Goal: Information Seeking & Learning: Learn about a topic

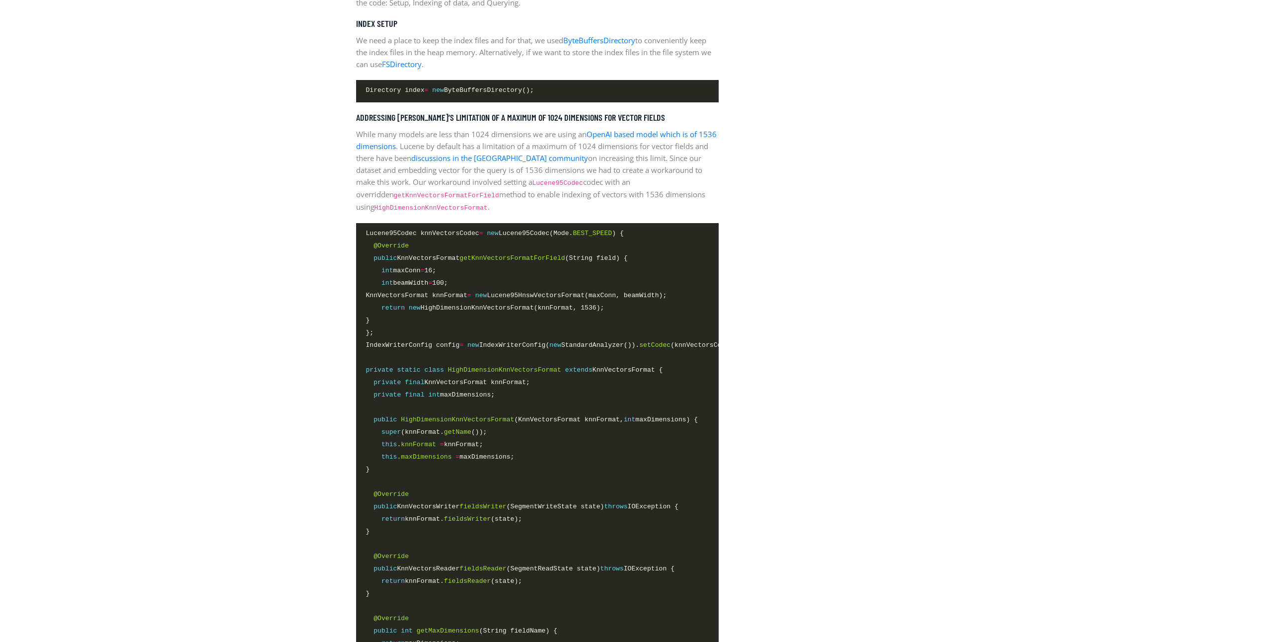
scroll to position [1590, 0]
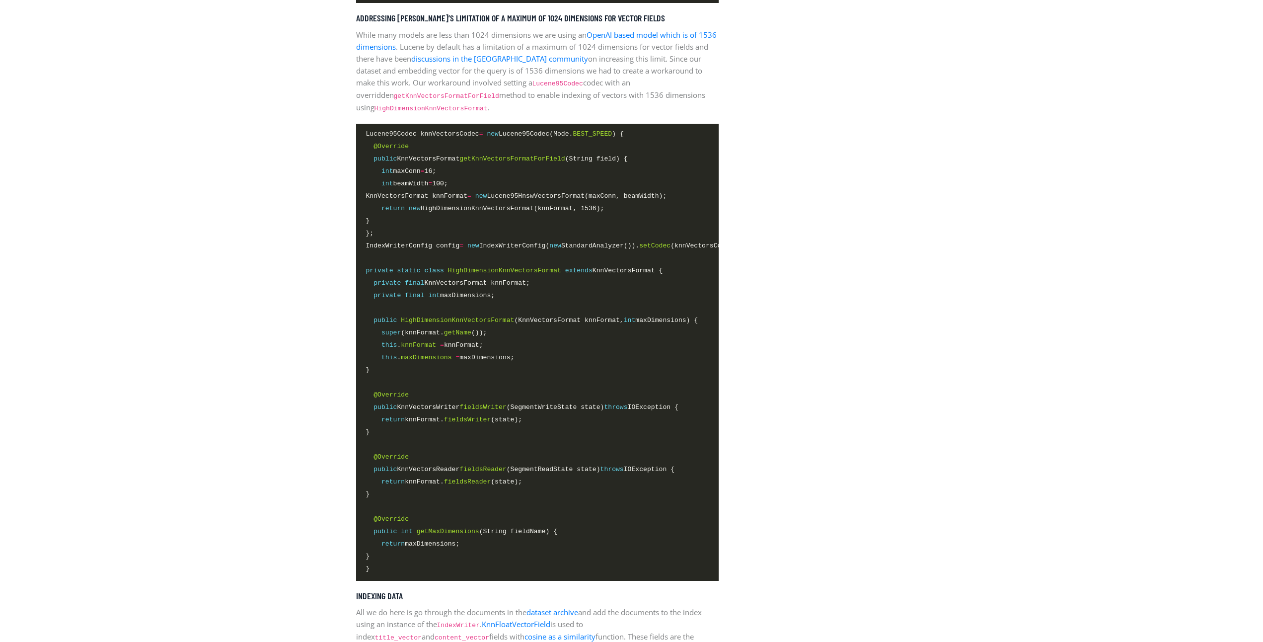
click at [422, 543] on span "return maxDimensions;" at bounding box center [413, 543] width 94 height 10
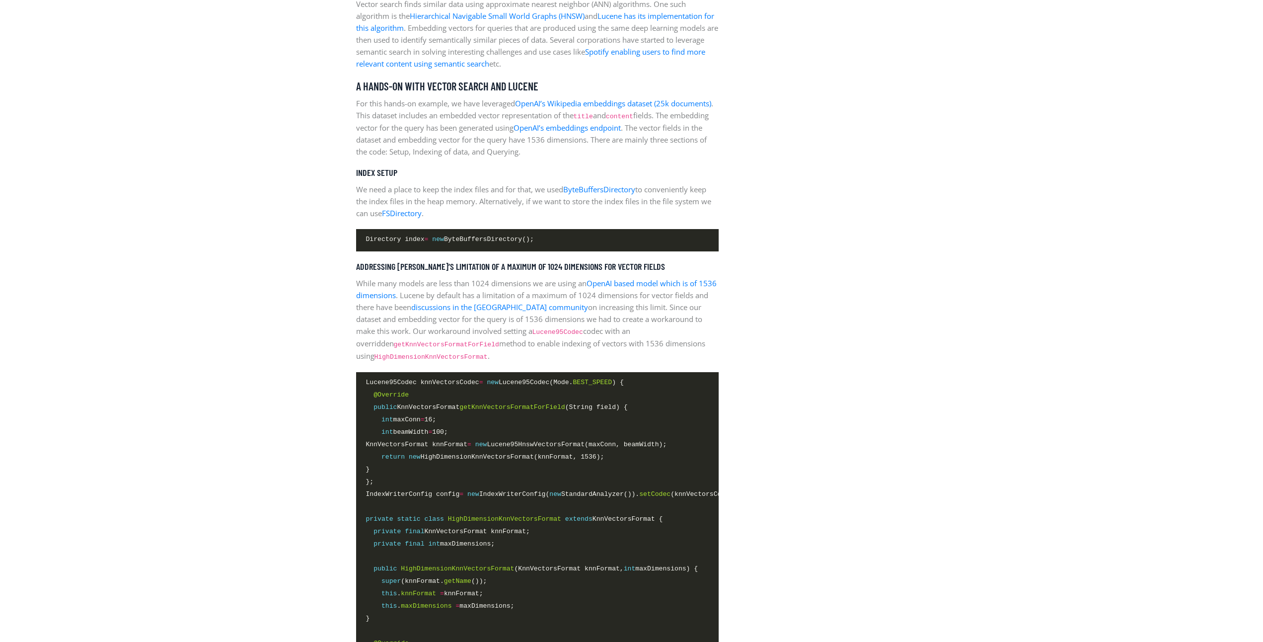
click at [633, 307] on p "While many models are less than 1024 dimensions we are using an OpenAI based mo…" at bounding box center [537, 319] width 363 height 85
click at [533, 333] on code "Lucene95Codec" at bounding box center [558, 331] width 51 height 7
copy p "Lucene95Codec"
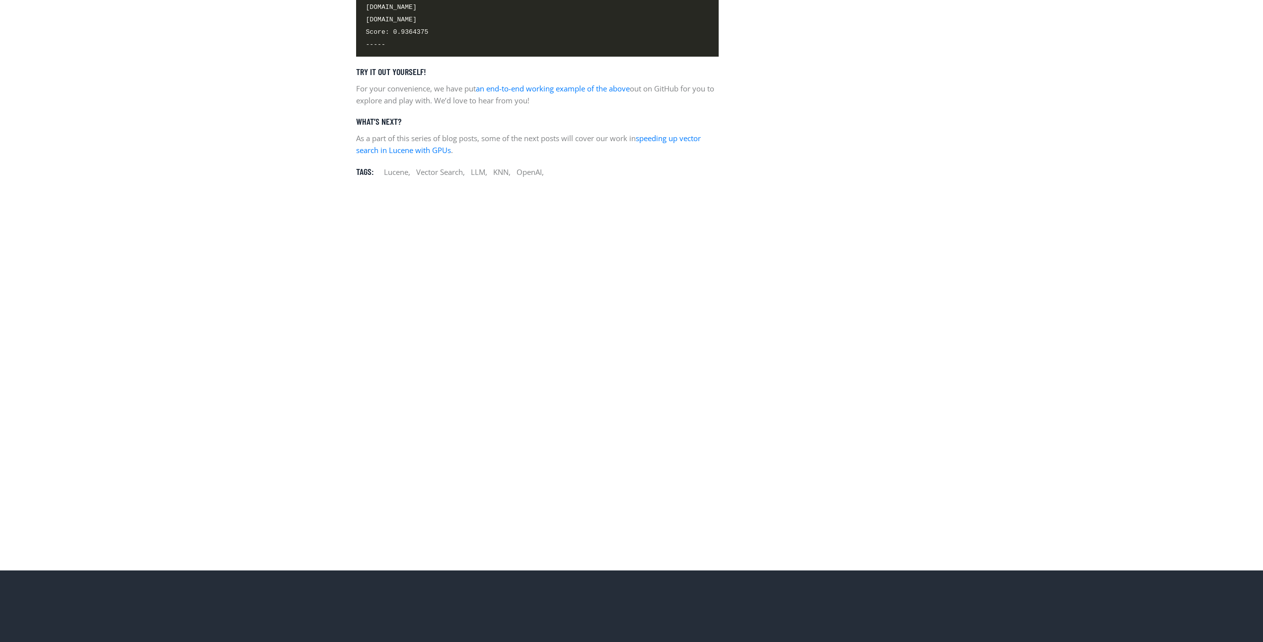
scroll to position [1351, 0]
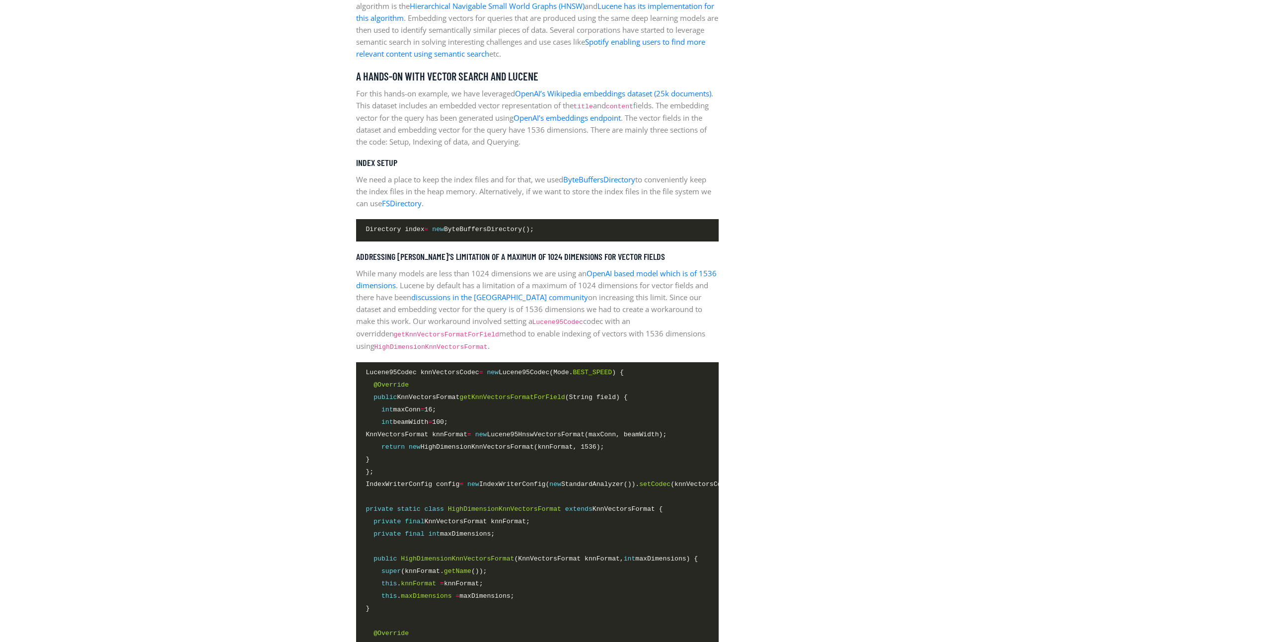
click at [601, 430] on span "KnnVectorsFormat knnFormat = new Lucene95HnswVectorsFormat(maxConn, beamWidth);" at bounding box center [516, 434] width 301 height 10
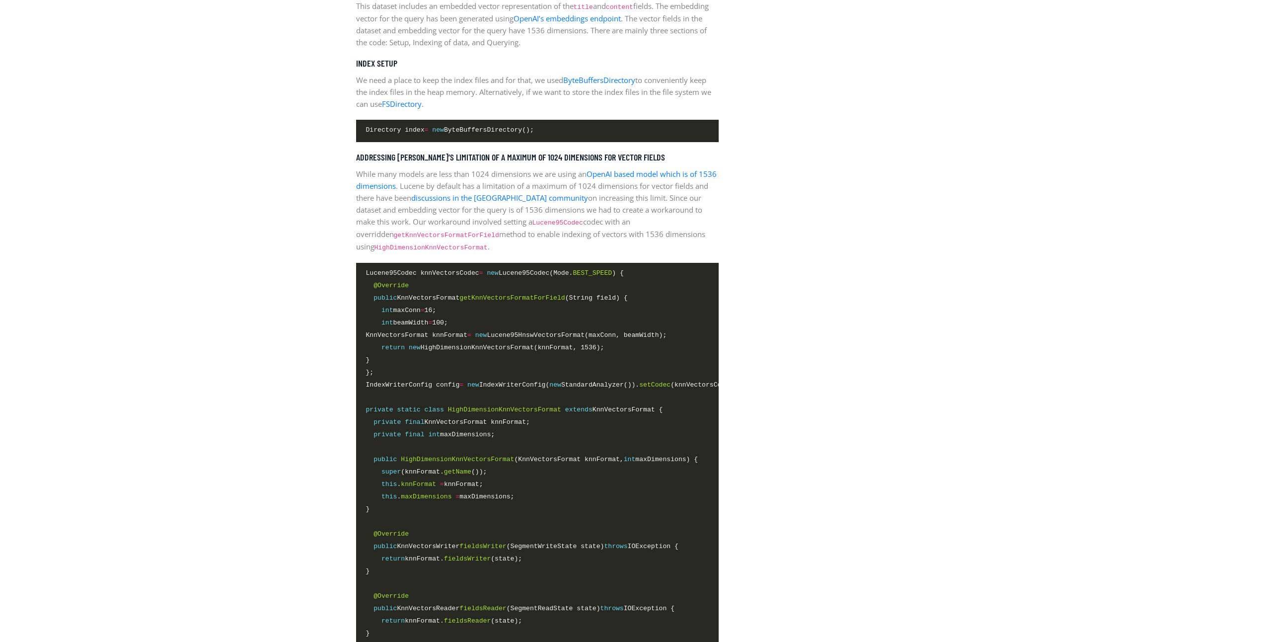
scroll to position [1550, 0]
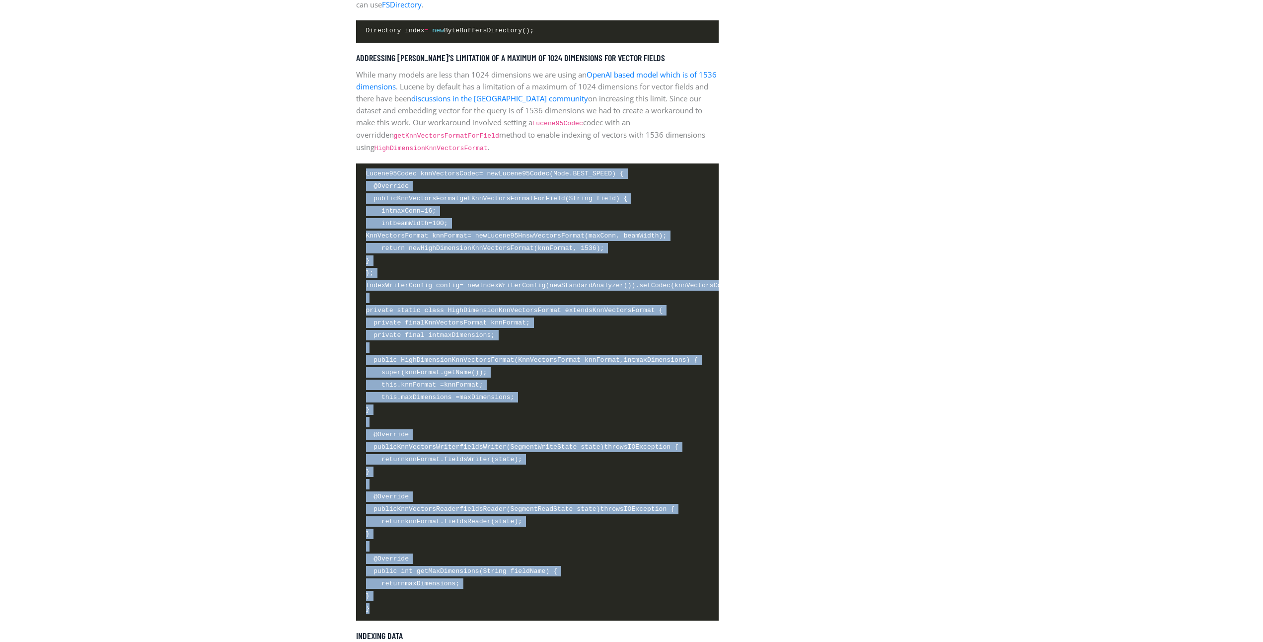
drag, startPoint x: 385, startPoint y: 610, endPoint x: 333, endPoint y: 162, distance: 451.6
click at [333, 162] on section "Tutorials by [PERSON_NAME] / on [DATE] Vector Search with [PERSON_NAME] What is…" at bounding box center [631, 485] width 1263 height 3530
copy code "Lucene95Codec knnVectorsCodec = new Lucene95Codec(Mode. BEST_SPEED ) { @Overrid…"
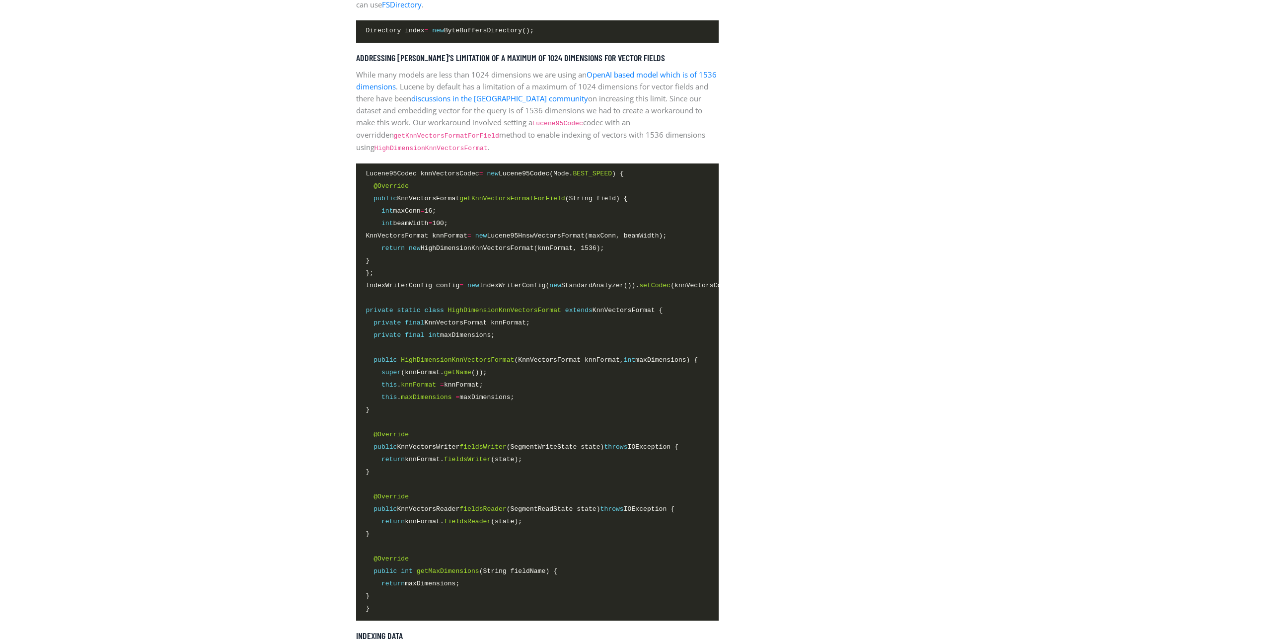
click at [829, 274] on aside "Latest Article Building the foundations: Apache Lucene Accelerated with the NVI…" at bounding box center [820, 484] width 189 height 3381
click at [524, 282] on span "IndexWriterConfig config = new IndexWriterConfig( new StandardAnalyzer()). setC…" at bounding box center [553, 285] width 375 height 10
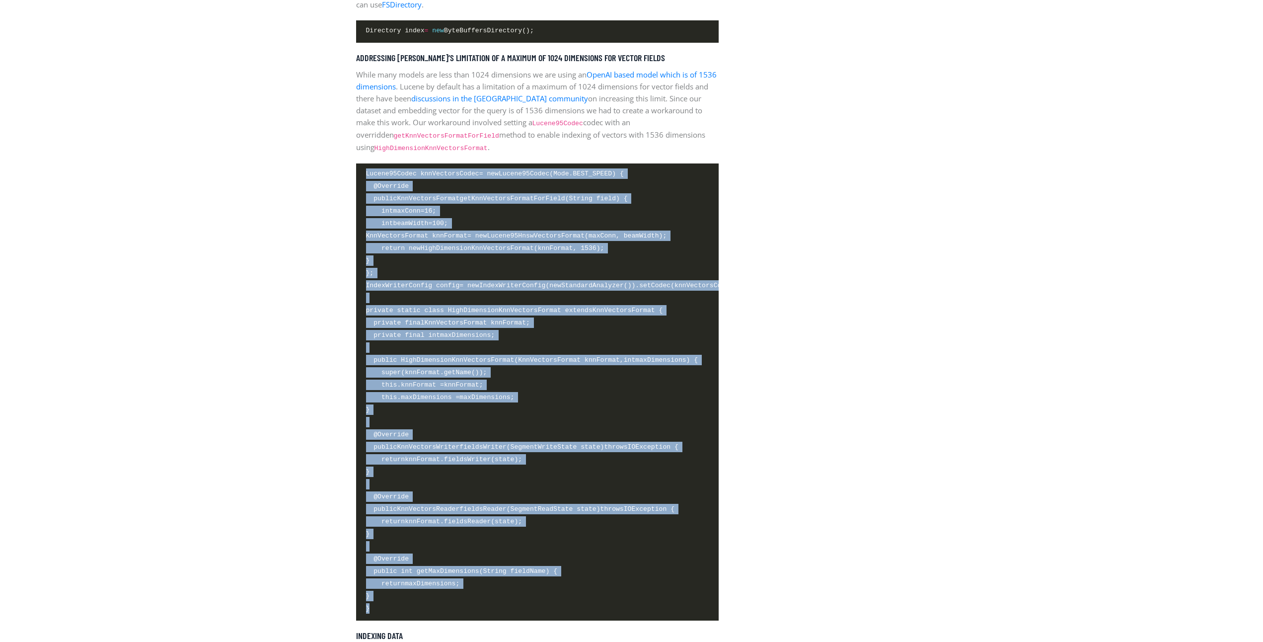
drag, startPoint x: 396, startPoint y: 609, endPoint x: 365, endPoint y: 172, distance: 437.8
click at [365, 172] on pre "Lucene95Codec knnVectorsCodec = new Lucene95Codec(Mode. BEST_SPEED ) { @Overrid…" at bounding box center [537, 391] width 363 height 457
copy code "Lucene95Codec knnVectorsCodec = new Lucene95Codec(Mode. BEST_SPEED ) { @Overrid…"
